Goal: Find specific page/section: Find specific page/section

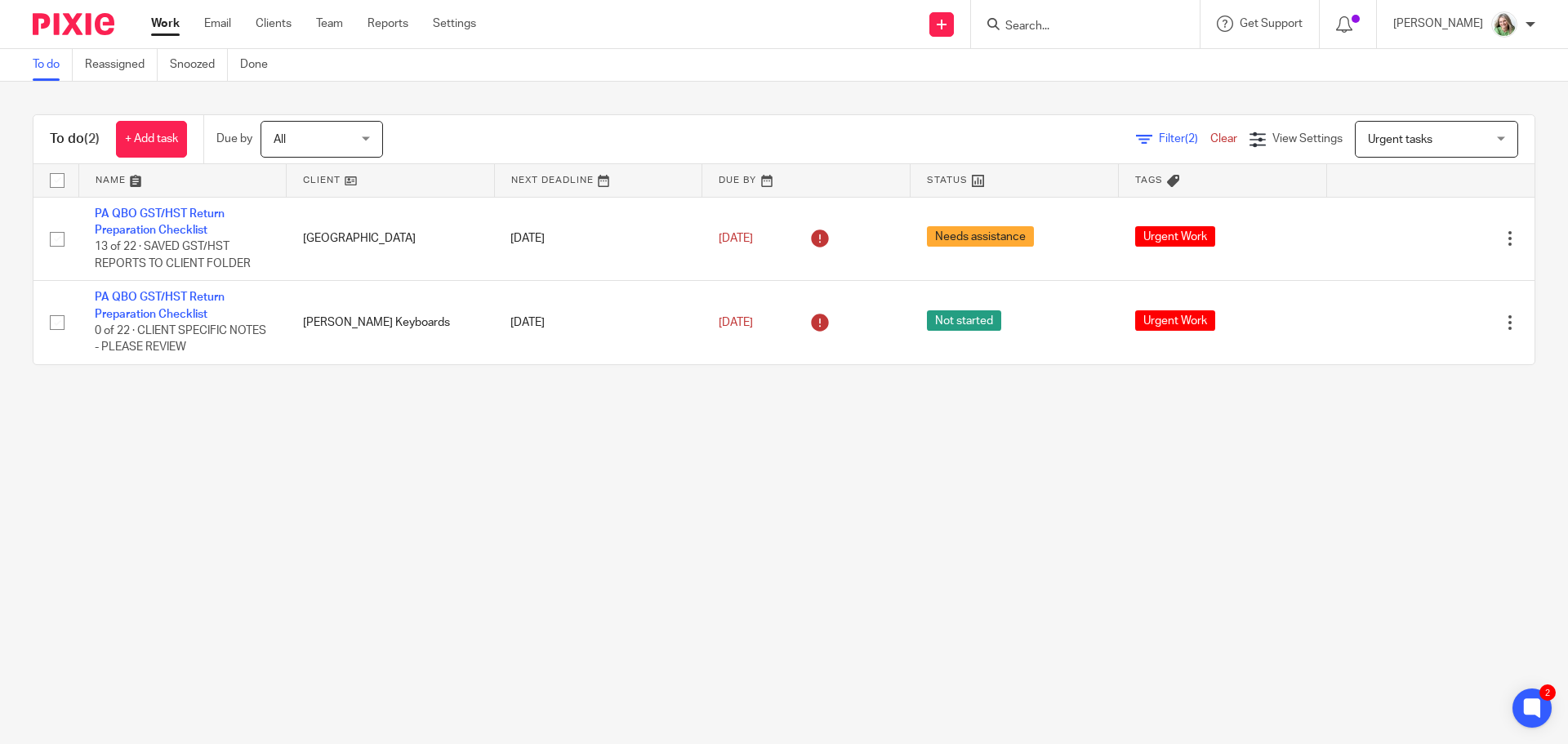
click at [1120, 32] on input "Search" at bounding box center [1077, 27] width 147 height 15
type input "a.z"
click at [1129, 86] on link at bounding box center [1138, 76] width 276 height 51
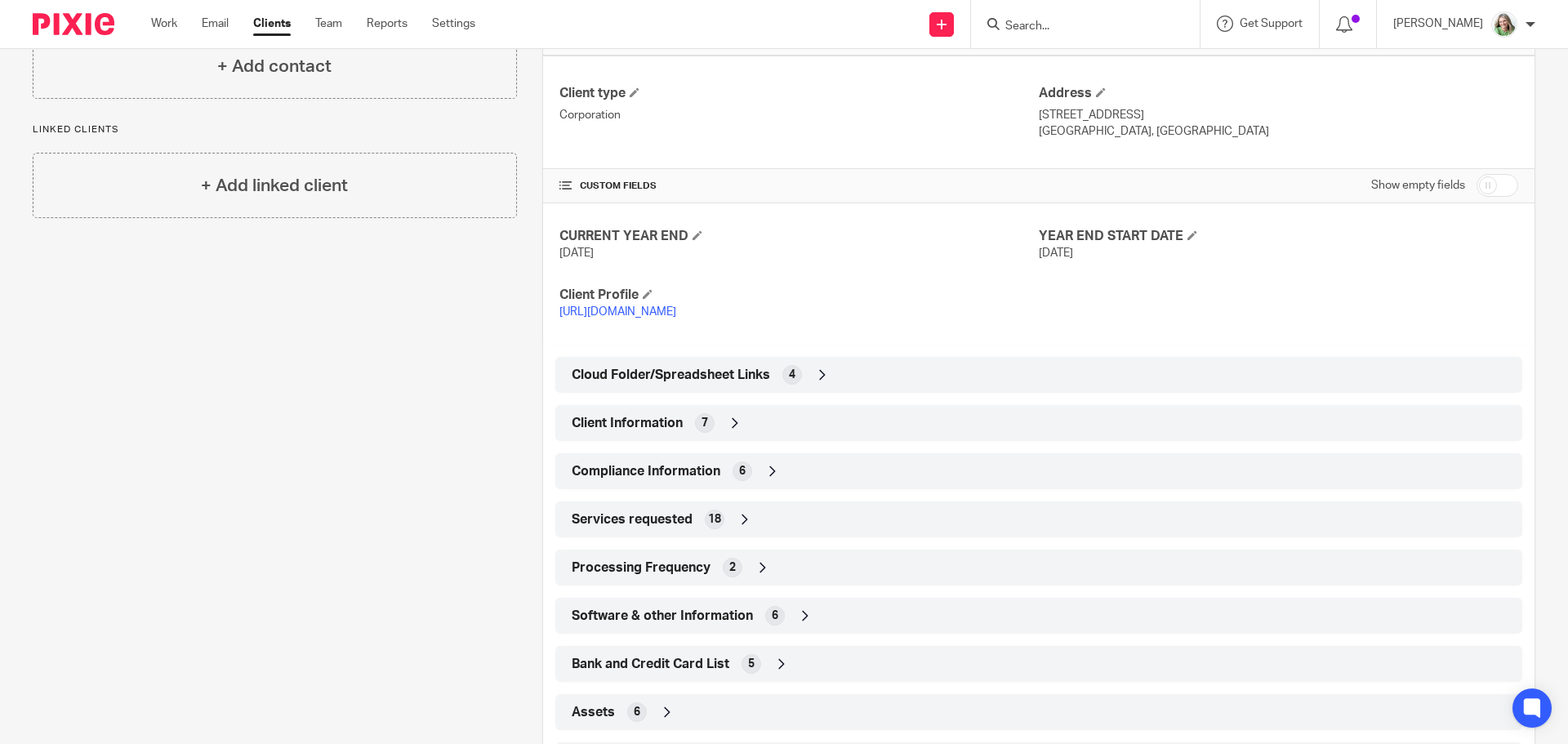
drag, startPoint x: 1469, startPoint y: 176, endPoint x: 1478, endPoint y: 213, distance: 38.1
click at [1476, 177] on input "checkbox" at bounding box center [1497, 185] width 42 height 23
checkbox input "true"
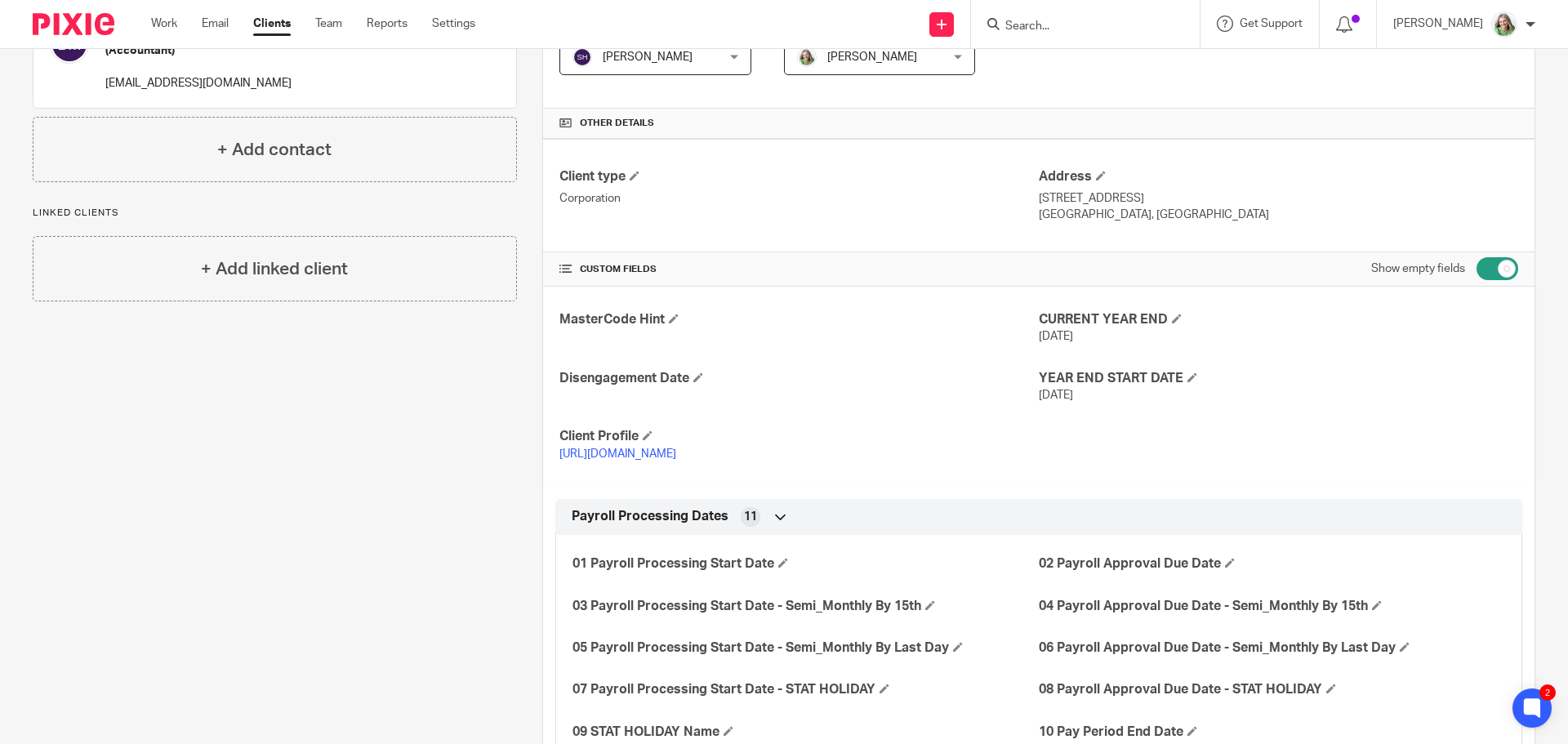
scroll to position [326, 0]
